Goal: Task Accomplishment & Management: Manage account settings

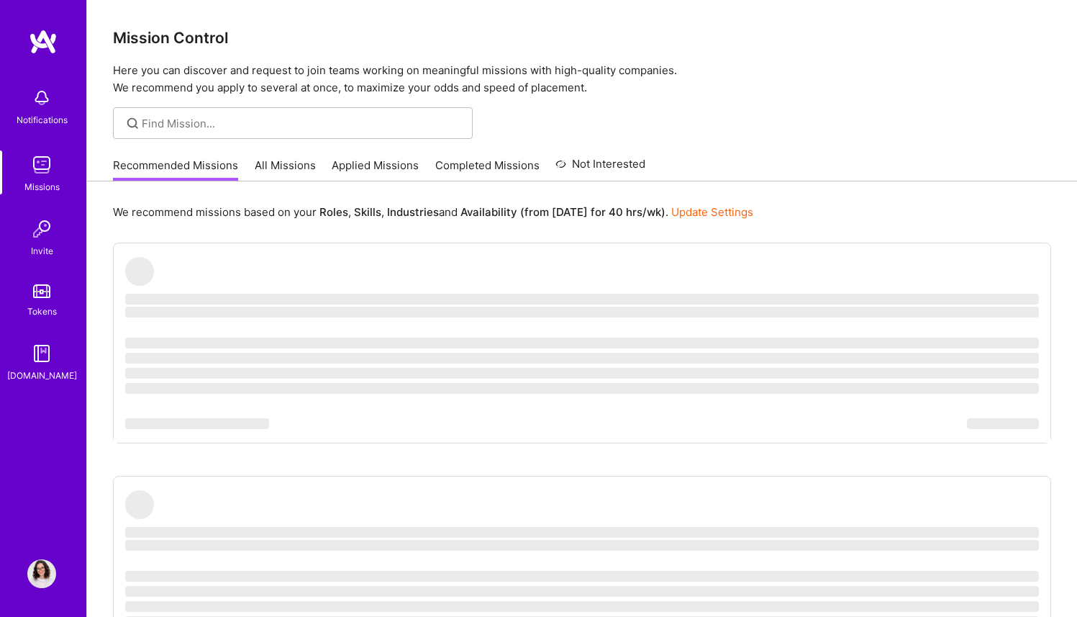
click at [56, 568] on link "Profile" at bounding box center [42, 573] width 36 height 29
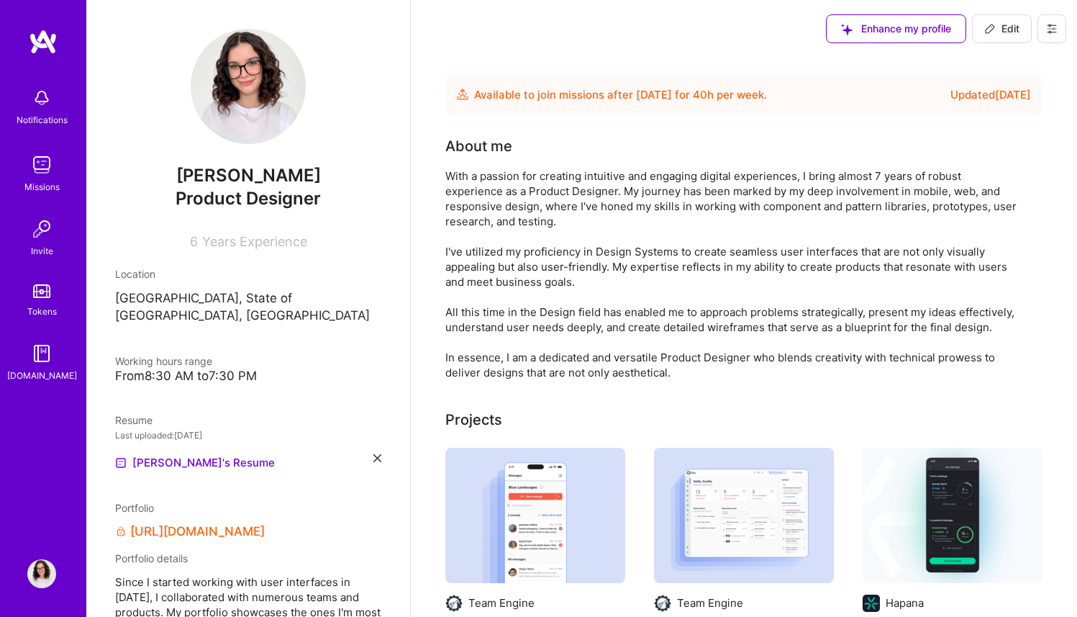
click at [978, 31] on button "Edit" at bounding box center [1002, 28] width 60 height 29
select select "US"
select select "Future Date"
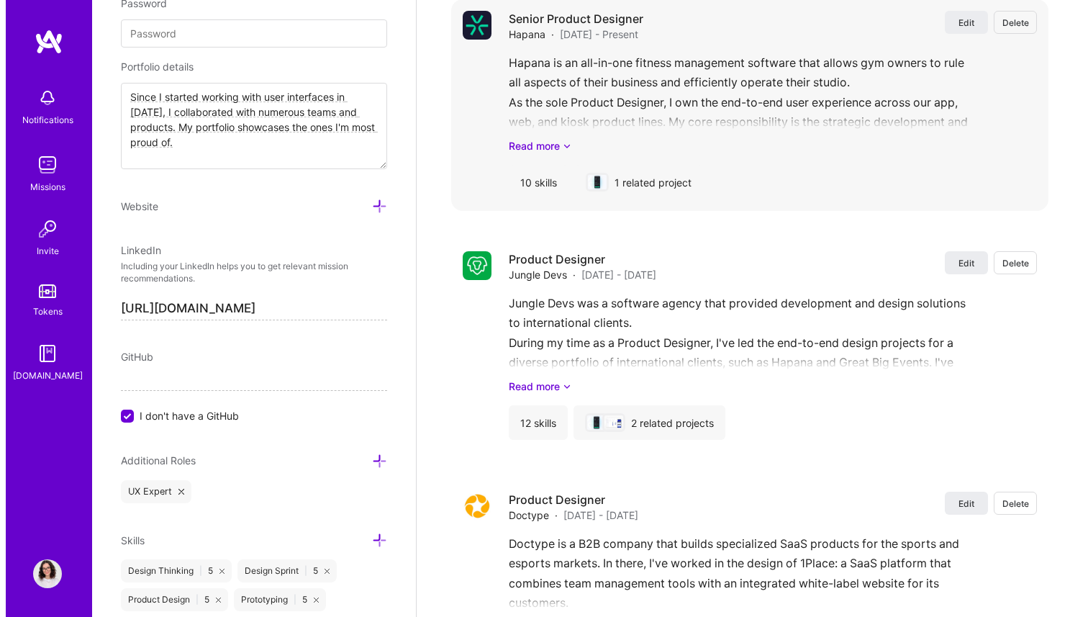
scroll to position [2130, 0]
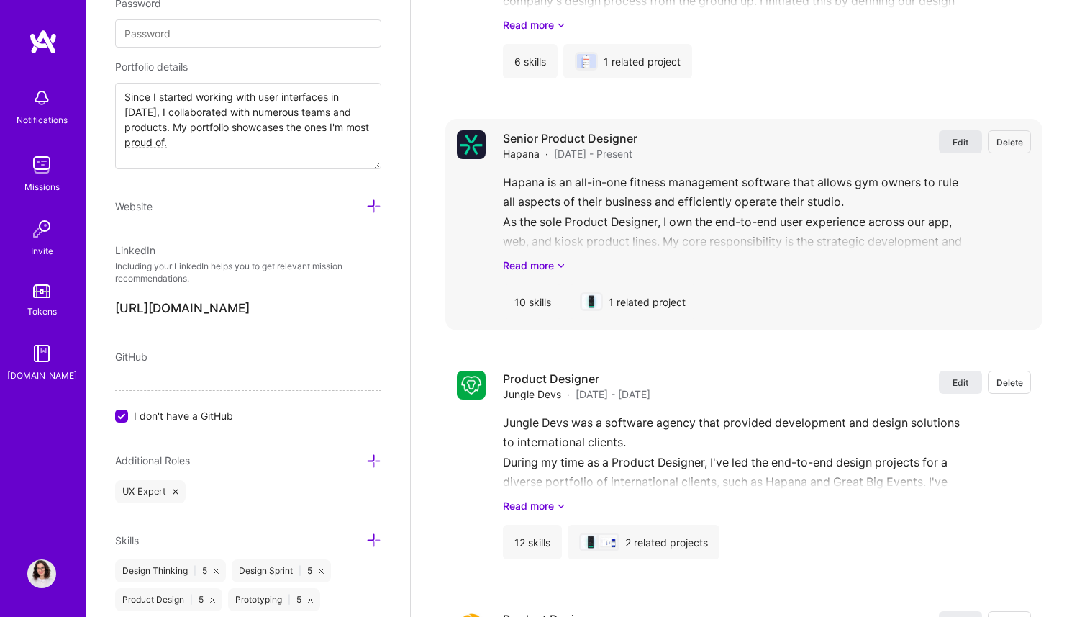
click at [958, 136] on span "Edit" at bounding box center [961, 142] width 16 height 12
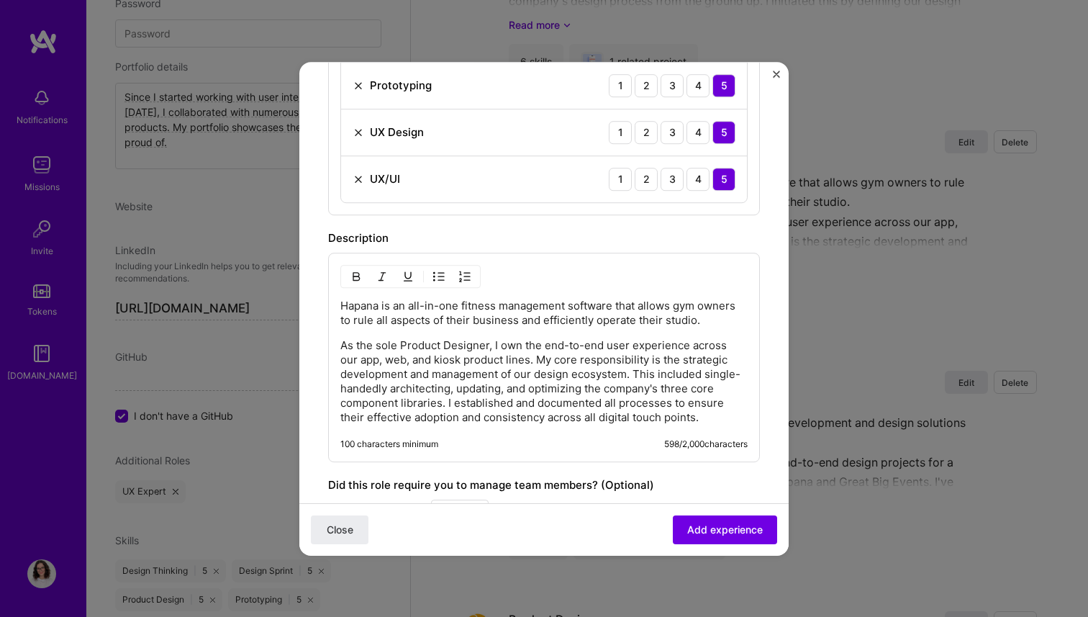
scroll to position [857, 0]
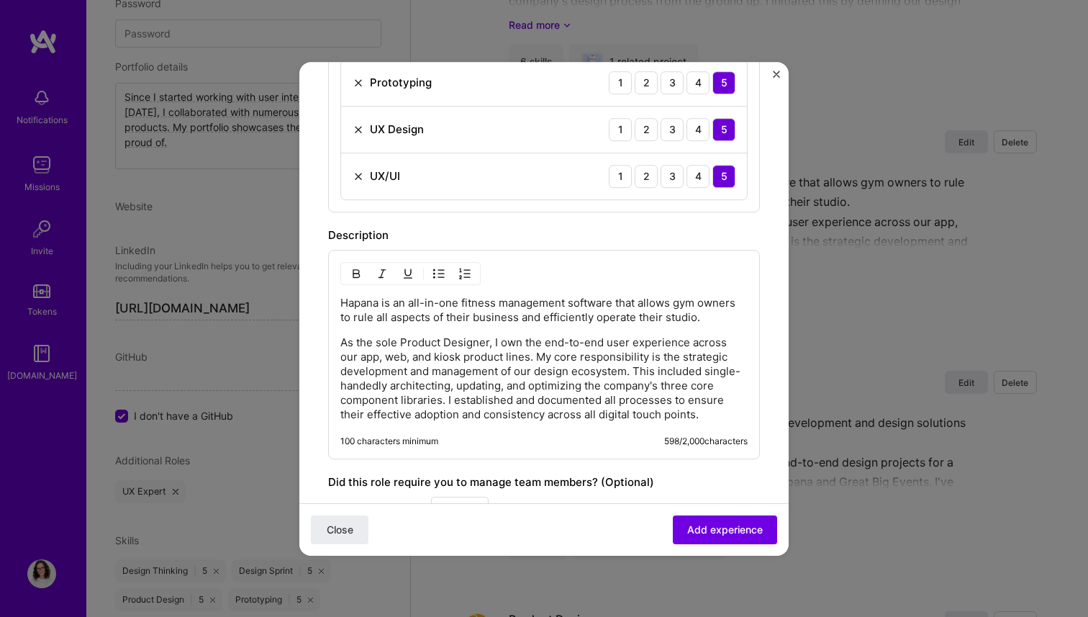
click at [389, 325] on p "Hapana is an all-in-one fitness management software that allows gym owners to r…" at bounding box center [543, 310] width 407 height 29
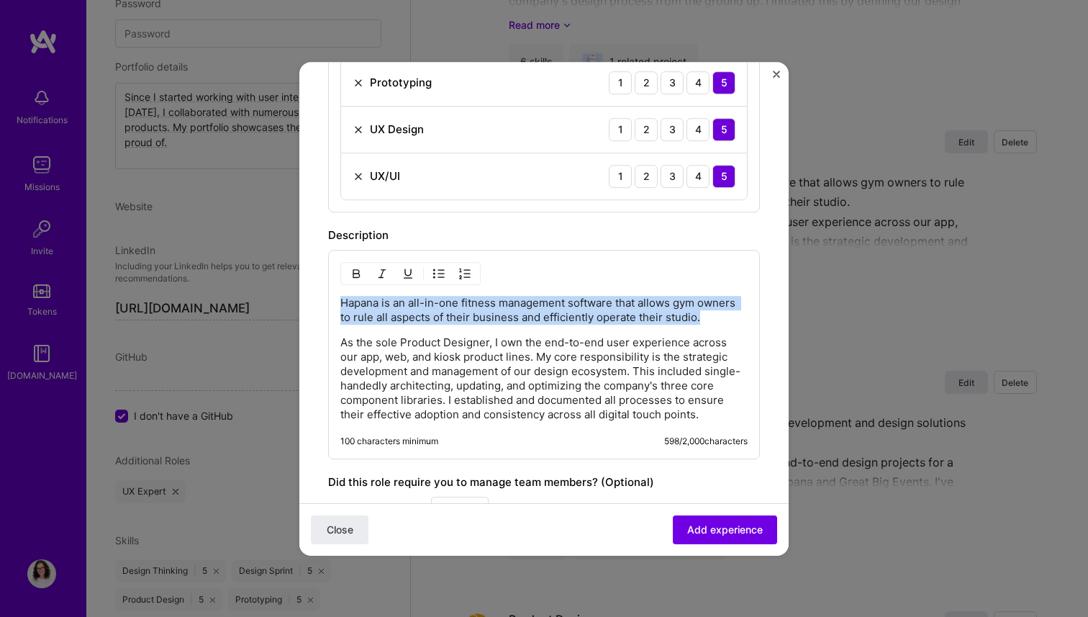
drag, startPoint x: 397, startPoint y: 338, endPoint x: 320, endPoint y: 305, distance: 83.5
click at [320, 305] on form "Create a job experience Jobs help companies understand your past experience. Co…" at bounding box center [543, 2] width 489 height 1537
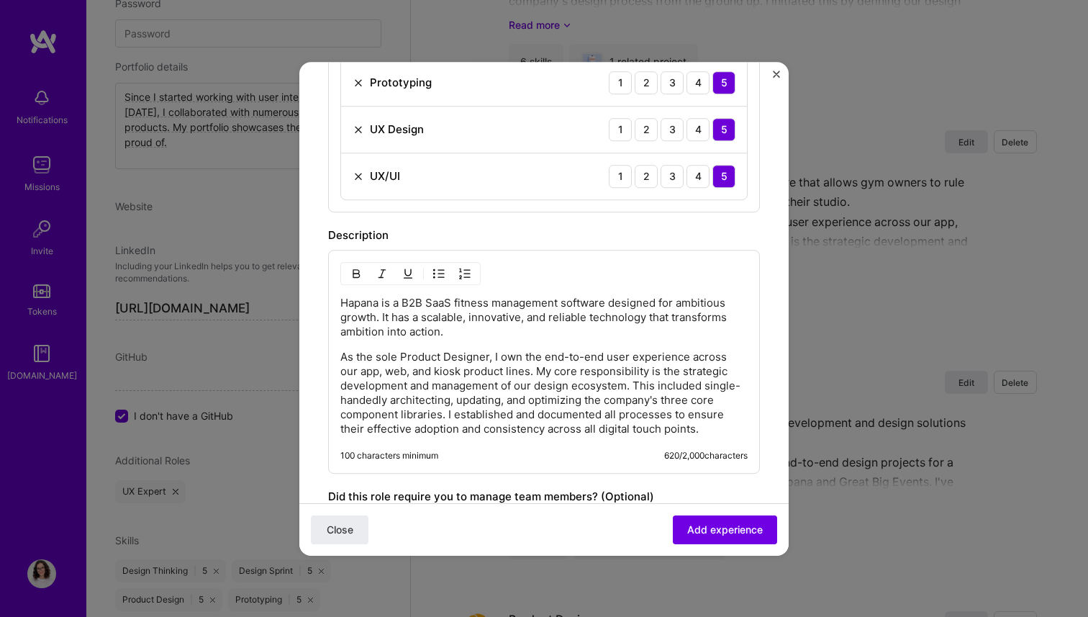
click at [458, 315] on p "Hapana is a B2B SaaS fitness management software designed for ambitious growth.…" at bounding box center [543, 317] width 407 height 43
click at [461, 334] on p "Hapana is a B2B SaaS fitness management software designed for ambitious growth.…" at bounding box center [543, 317] width 407 height 43
click at [346, 522] on span "Close" at bounding box center [340, 529] width 27 height 14
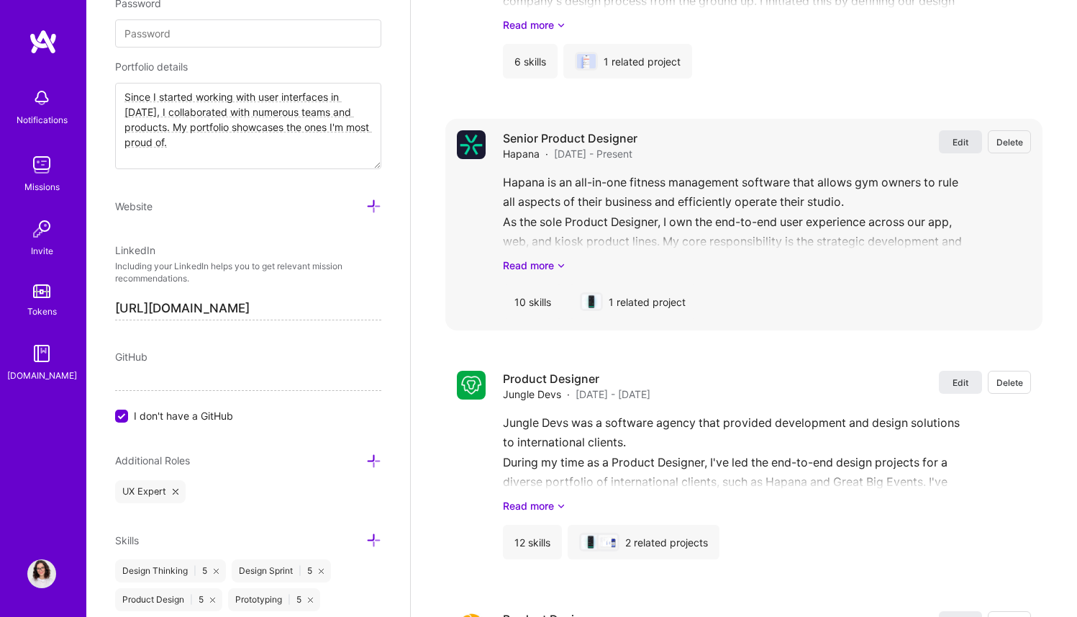
click at [961, 136] on span "Edit" at bounding box center [961, 142] width 16 height 12
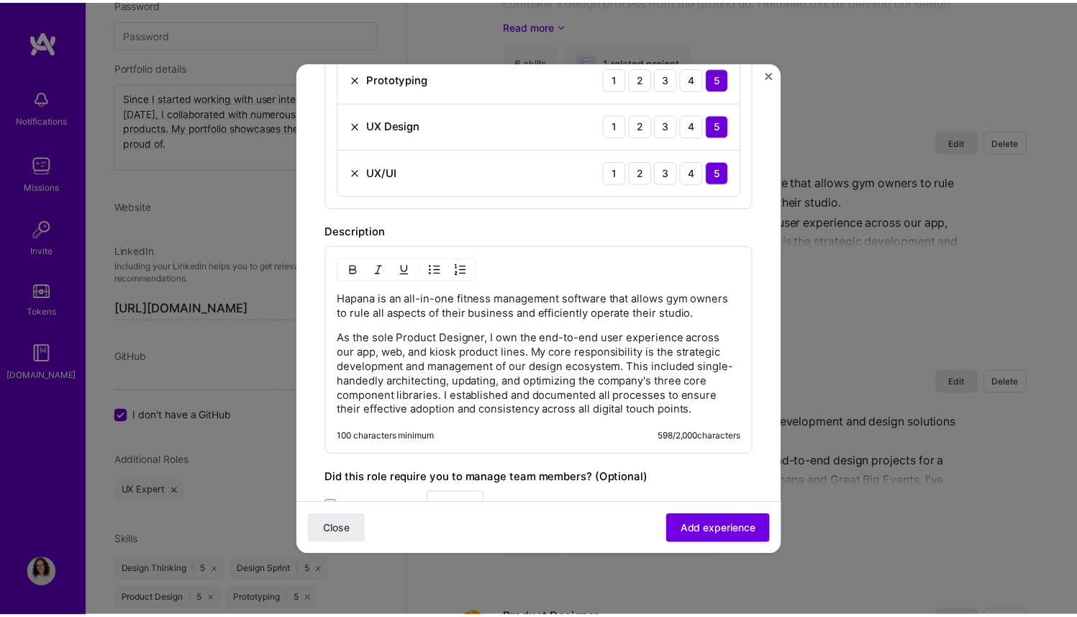
scroll to position [865, 0]
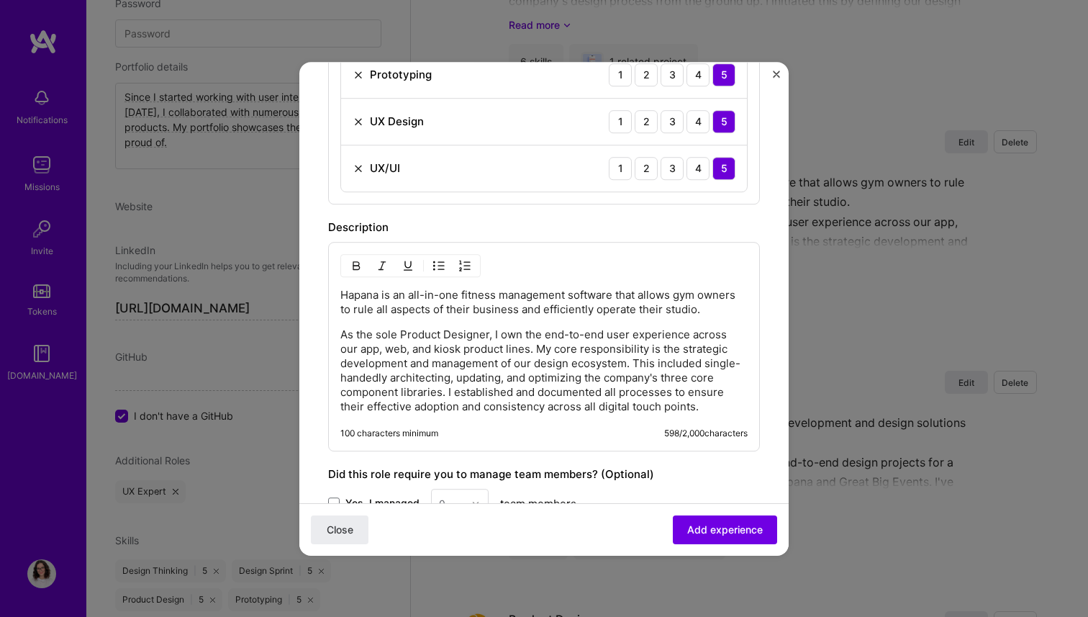
click at [466, 312] on p "Hapana is an all-in-one fitness management software that allows gym owners to r…" at bounding box center [543, 302] width 407 height 29
drag, startPoint x: 495, startPoint y: 293, endPoint x: 396, endPoint y: 300, distance: 99.6
click at [396, 300] on p "Hapana is an all-in-one fitness management software that allows gym owners to r…" at bounding box center [543, 302] width 407 height 29
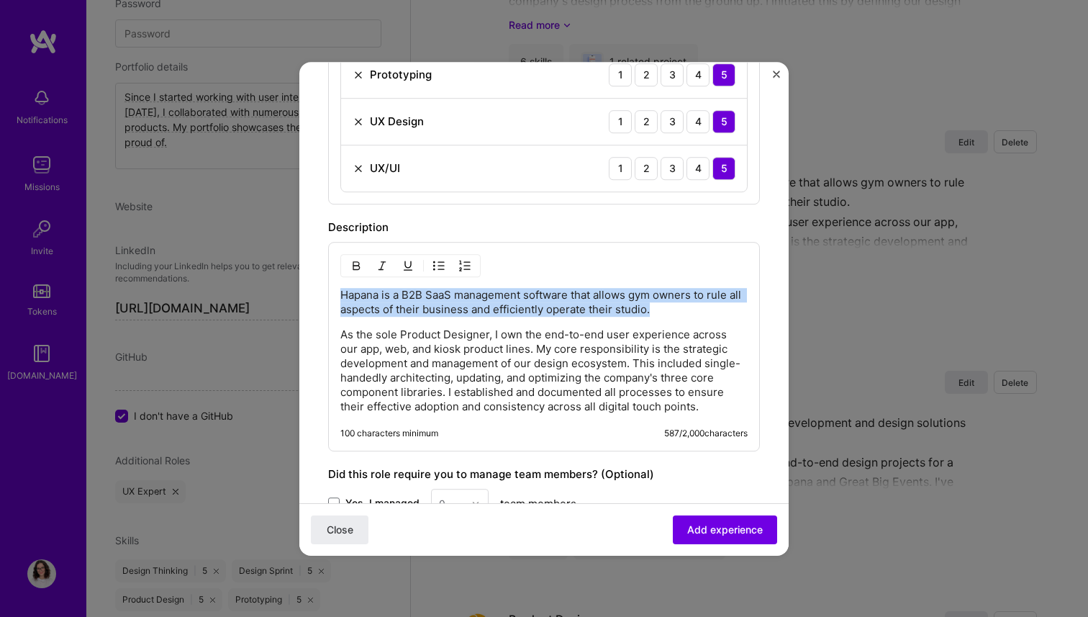
drag, startPoint x: 541, startPoint y: 310, endPoint x: 333, endPoint y: 299, distance: 208.3
click at [333, 299] on div "Hapana is a B2B SaaS management software that allows gym owners to rule all asp…" at bounding box center [544, 346] width 432 height 209
click at [497, 300] on p "Hapana is a B2B SaaS management software that allows gym owners to rule all asp…" at bounding box center [543, 302] width 407 height 29
drag, startPoint x: 672, startPoint y: 305, endPoint x: 343, endPoint y: 299, distance: 329.6
click at [340, 299] on p "Hapana is a B2B SaaS management software that allows gym owners to rule all asp…" at bounding box center [543, 302] width 407 height 29
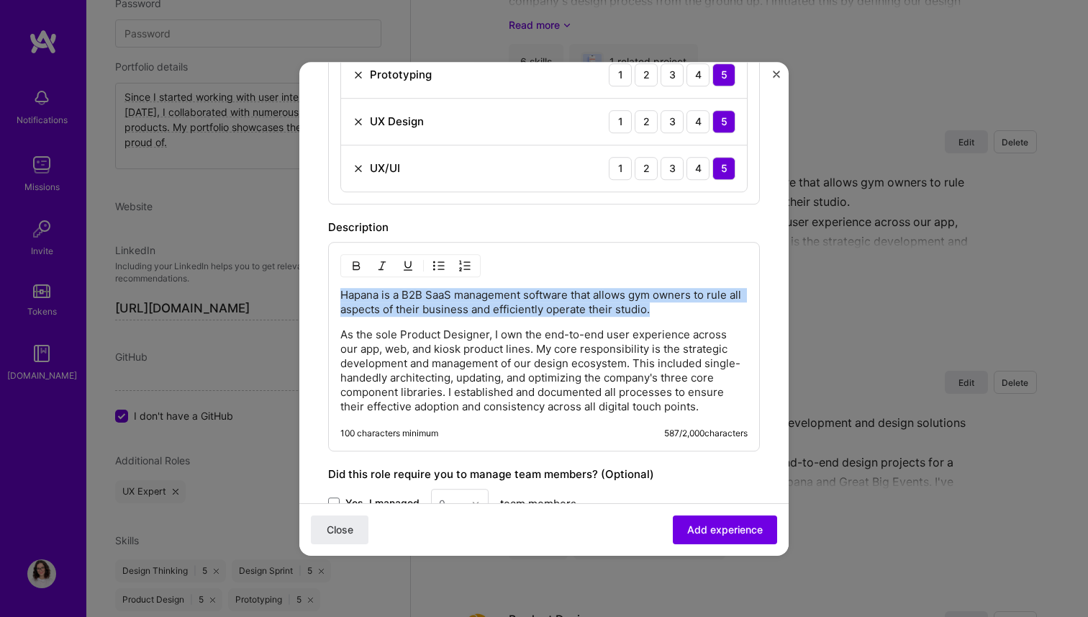
copy p "Hapana is a B2B SaaS management software that allows gym owners to rule all asp…"
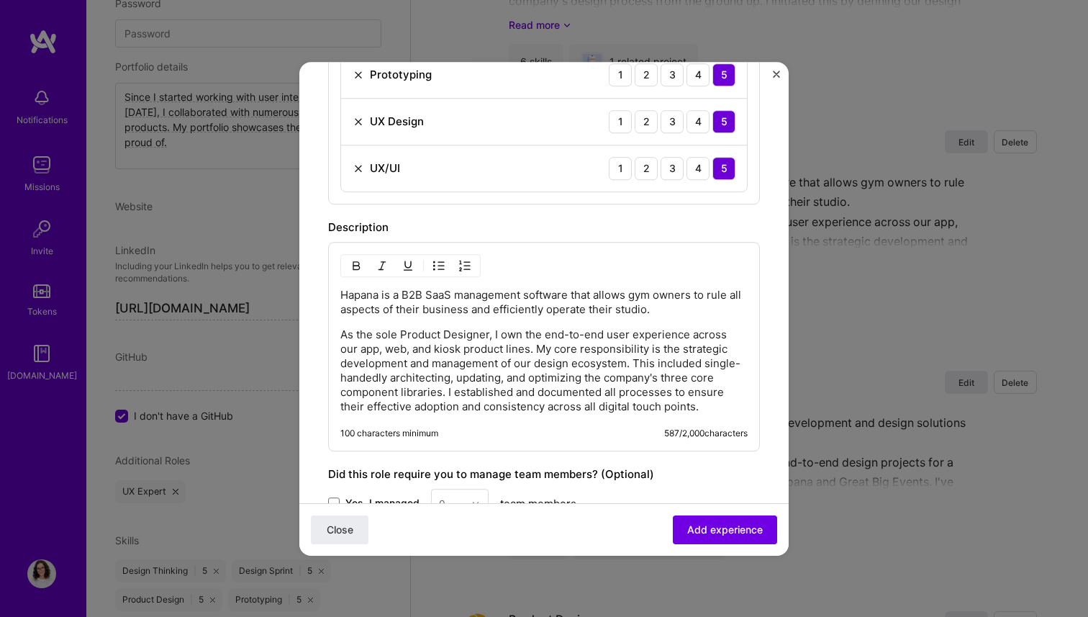
click at [565, 340] on p "As the sole Product Designer, I own the end-to-end user experience across our a…" at bounding box center [543, 370] width 407 height 86
click at [737, 522] on span "Add experience" at bounding box center [725, 529] width 76 height 14
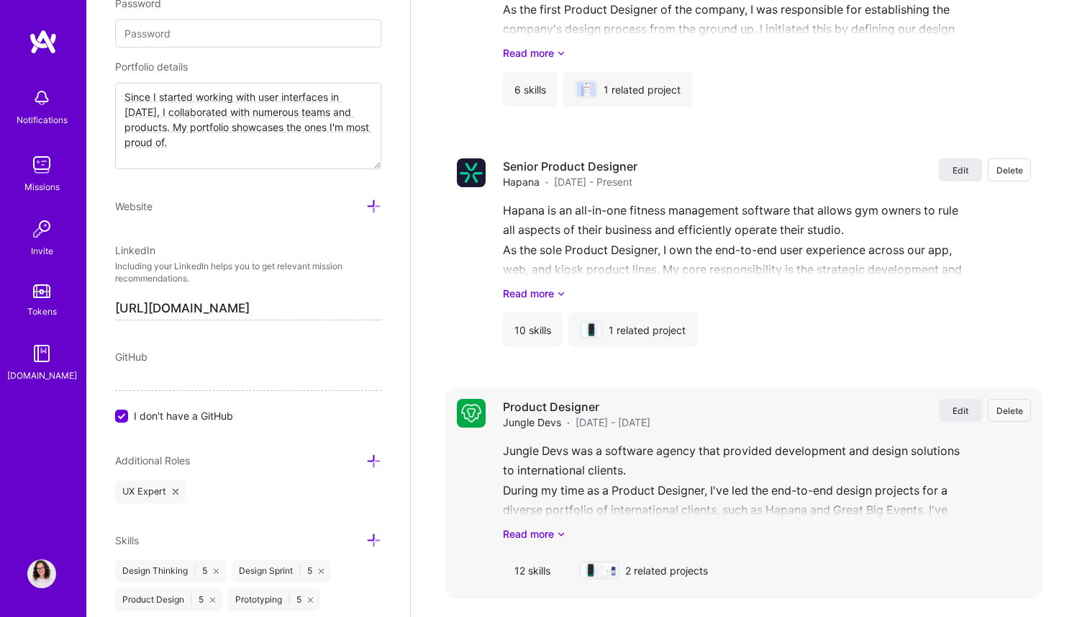
scroll to position [2058, 0]
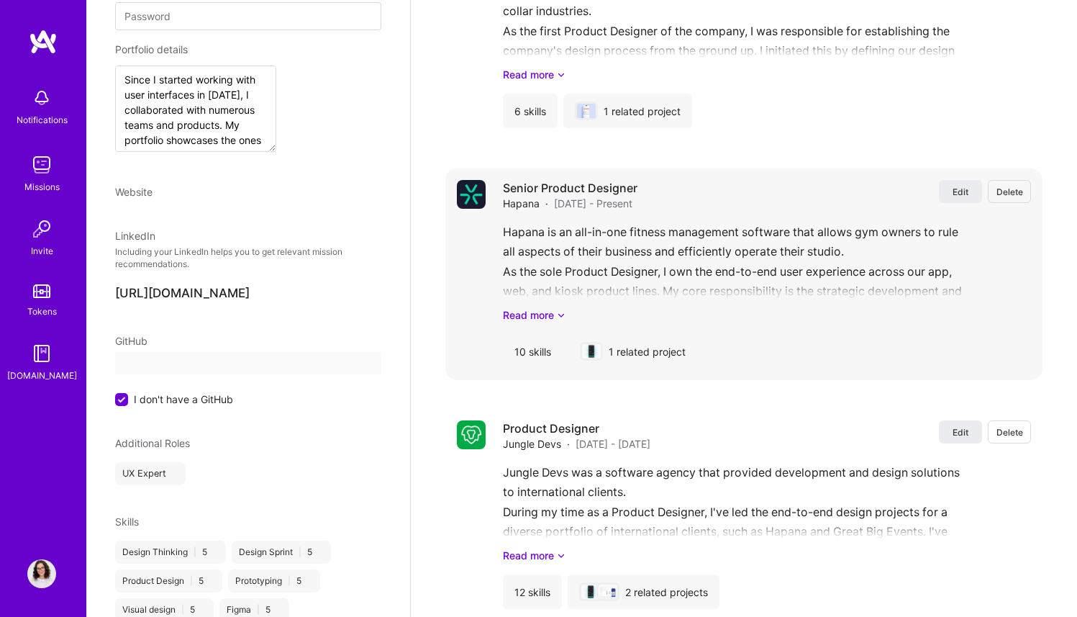
select select "US"
select select "Future Date"
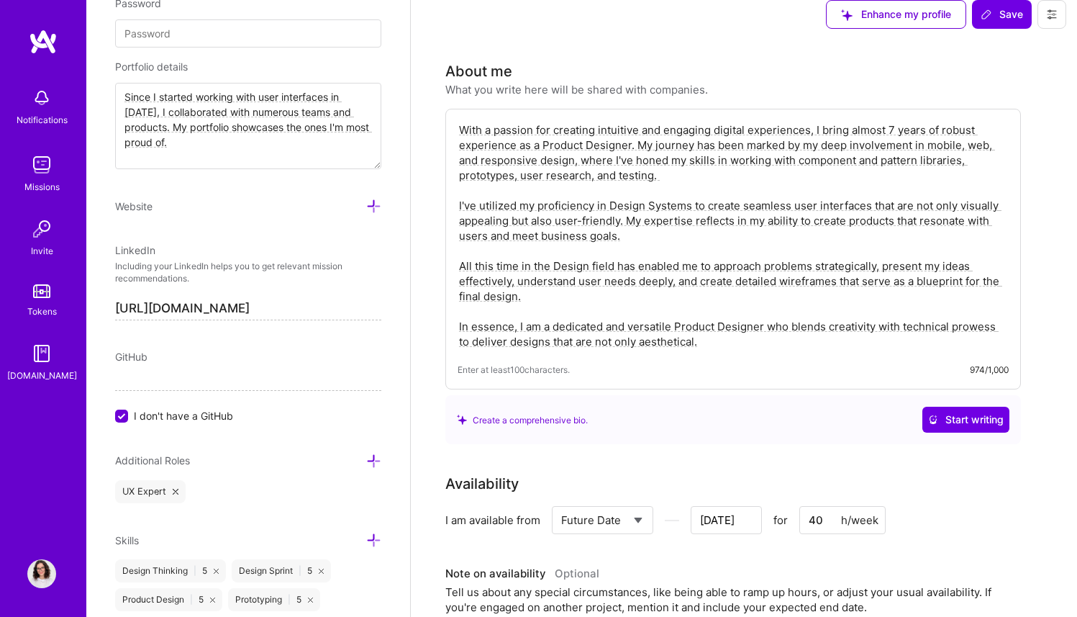
scroll to position [0, 0]
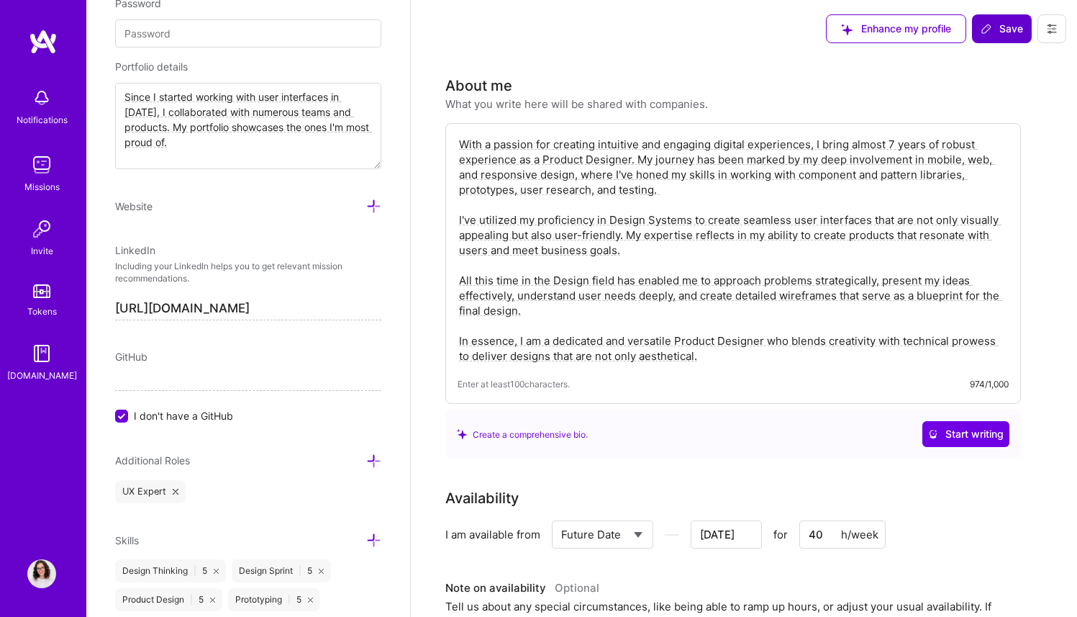
click at [976, 22] on button "Save" at bounding box center [1002, 28] width 60 height 29
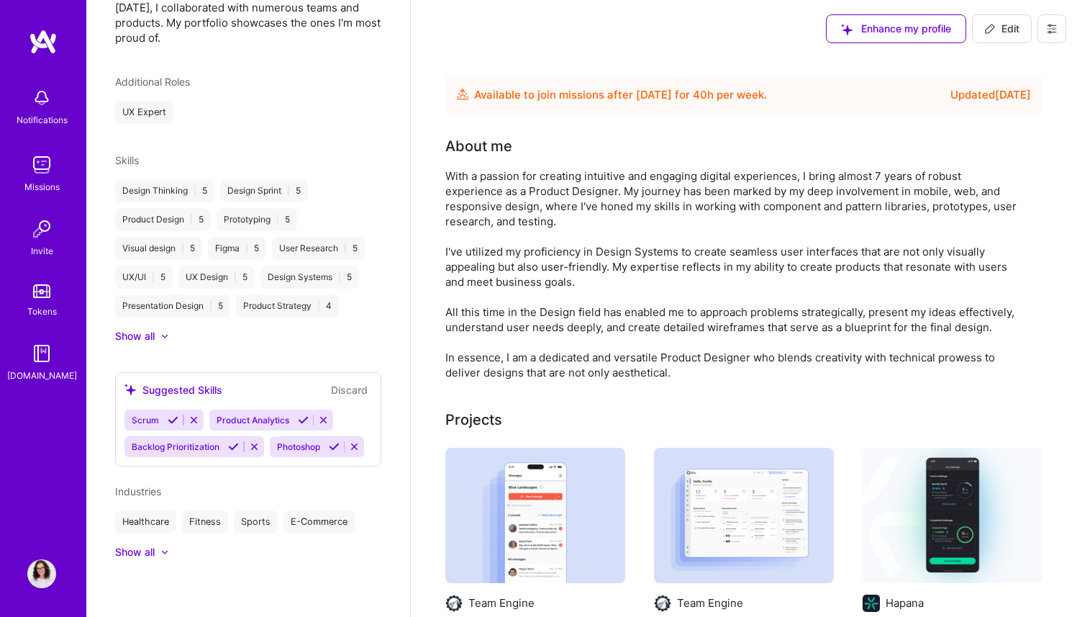
scroll to position [474, 0]
